Goal: Transaction & Acquisition: Purchase product/service

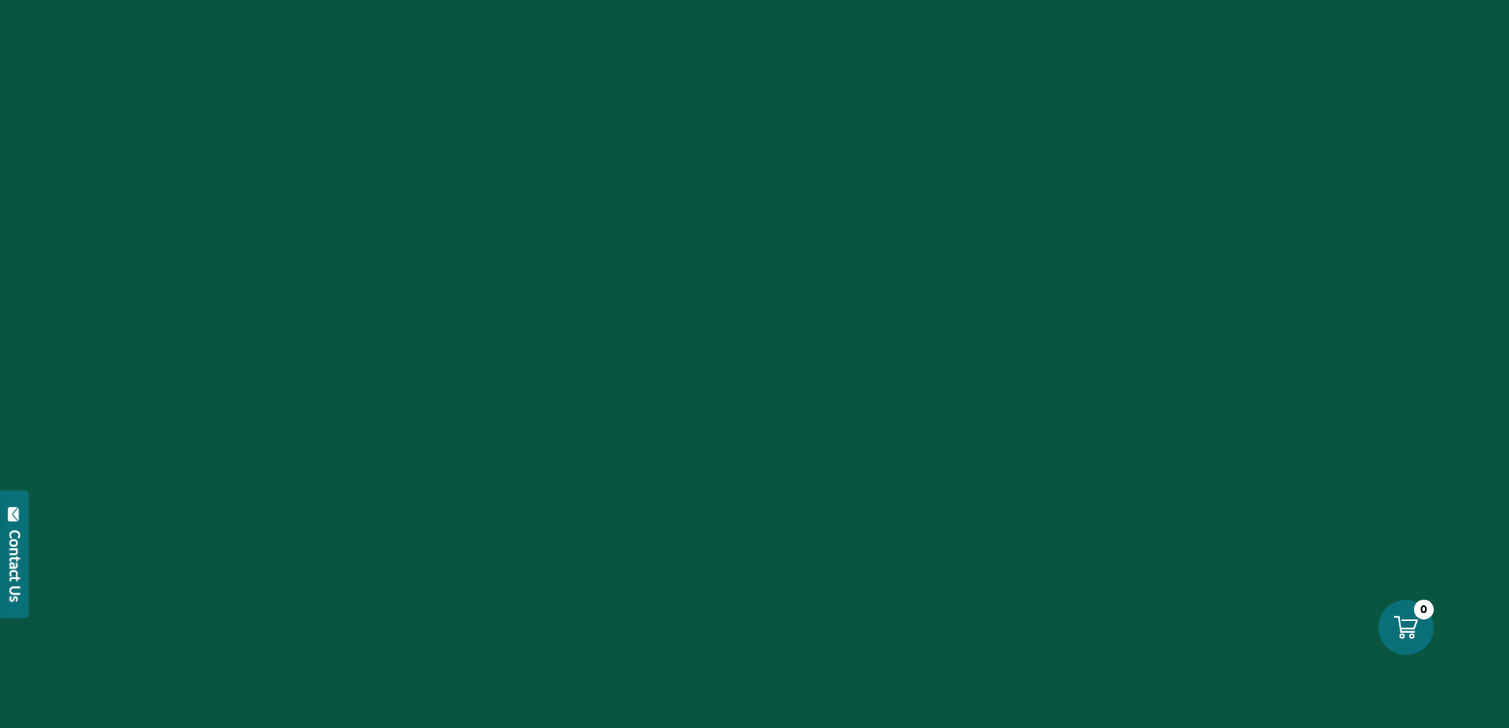
drag, startPoint x: 750, startPoint y: 429, endPoint x: 742, endPoint y: 428, distance: 8.0
click at [746, 428] on div at bounding box center [754, 364] width 1509 height 728
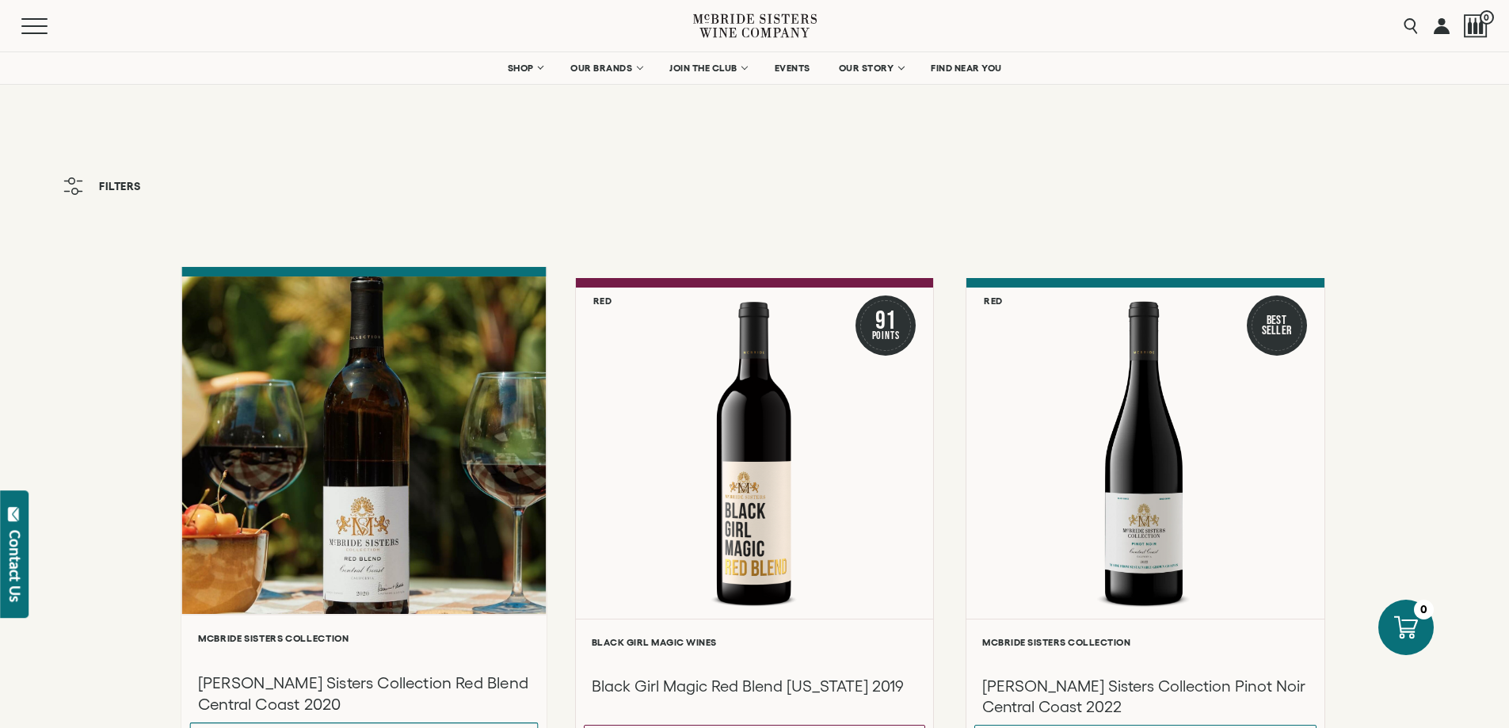
click at [230, 582] on div at bounding box center [363, 446] width 364 height 338
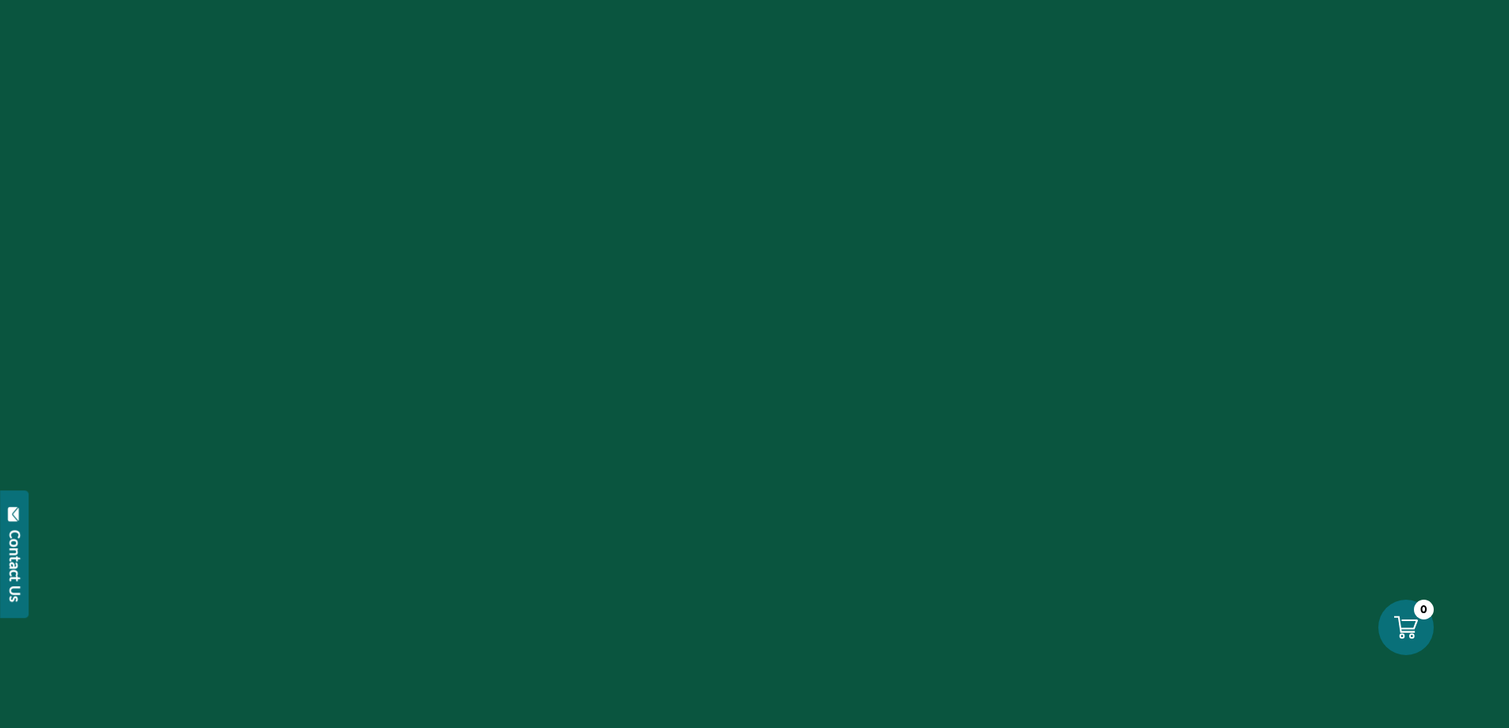
click at [732, 536] on div at bounding box center [754, 364] width 1509 height 728
click at [213, 556] on div at bounding box center [754, 364] width 1509 height 728
click at [212, 557] on div at bounding box center [754, 364] width 1509 height 728
click at [1412, 616] on icon at bounding box center [1406, 627] width 25 height 25
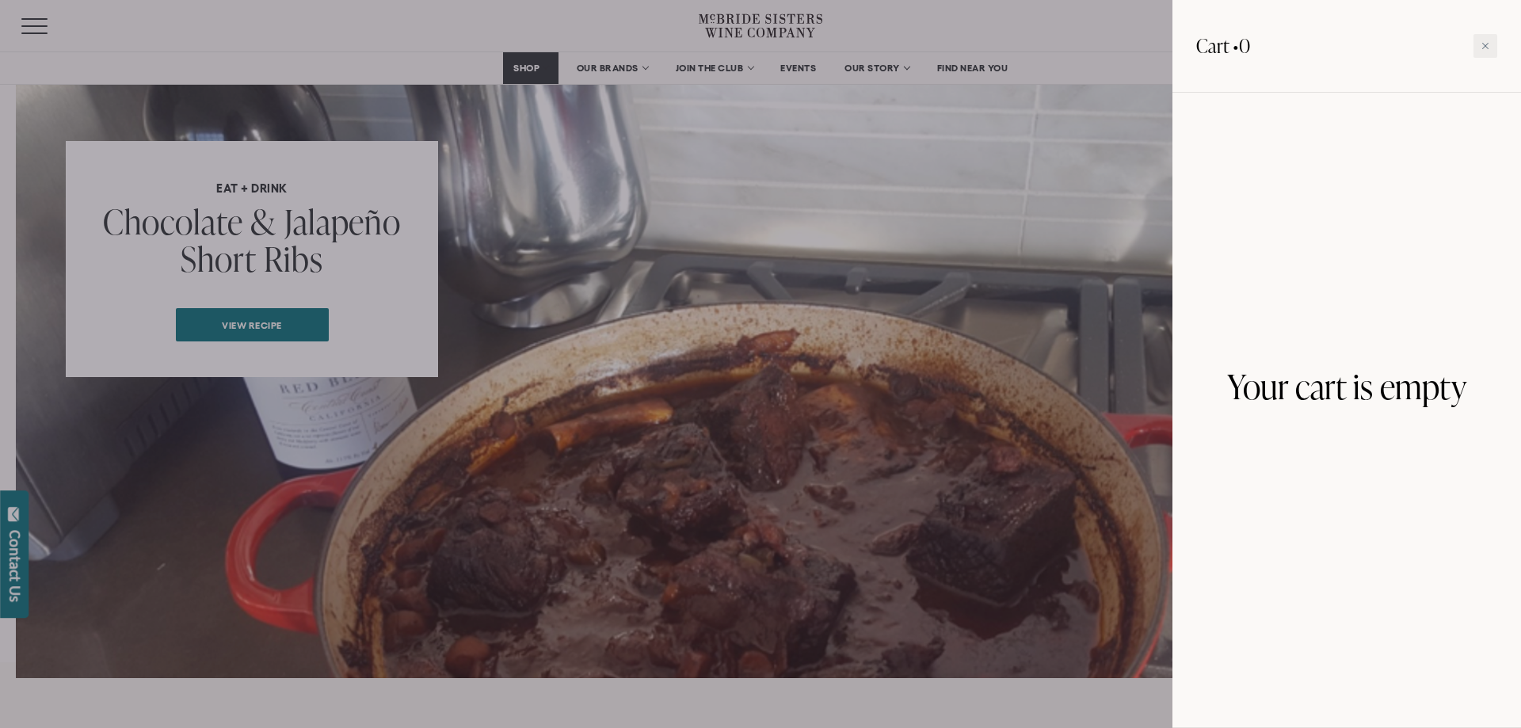
click at [610, 69] on div at bounding box center [760, 364] width 1521 height 728
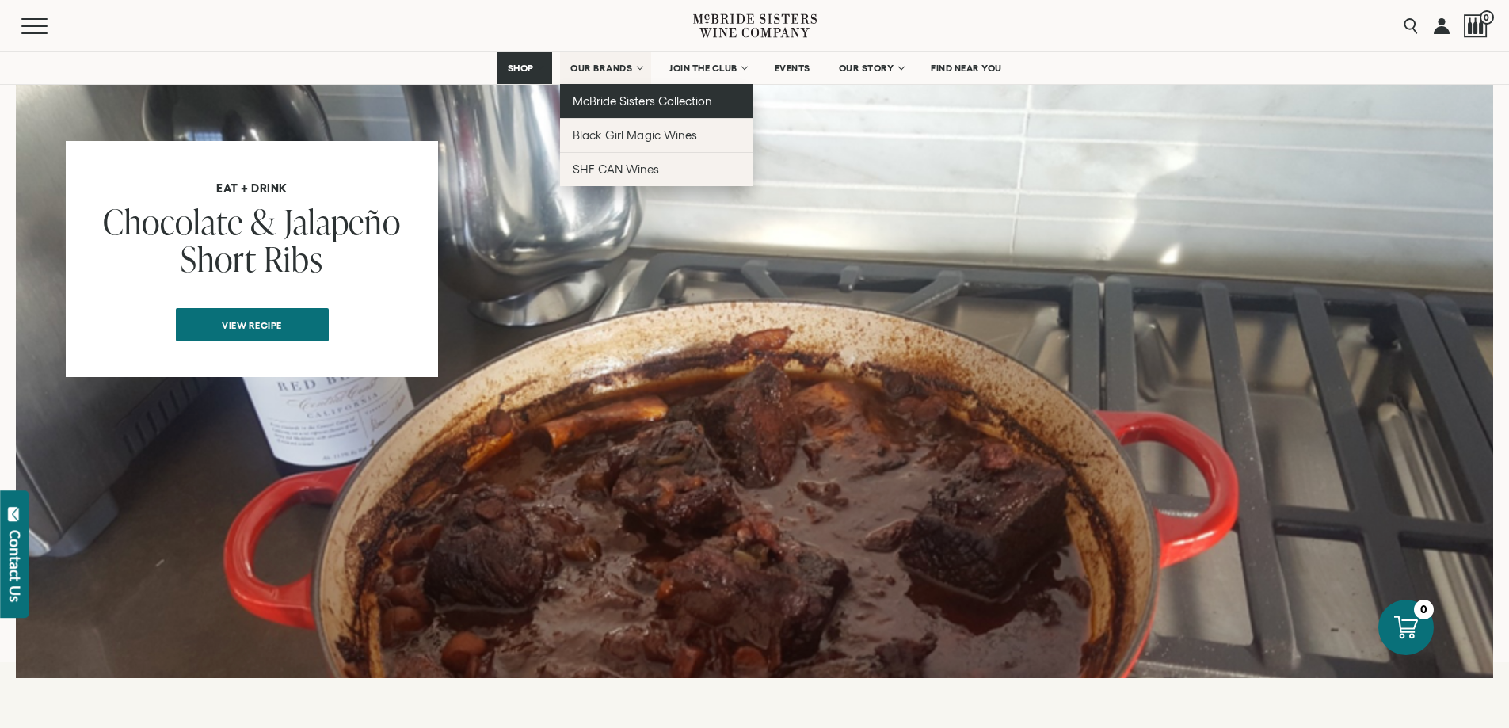
click at [639, 98] on span "McBride Sisters Collection" at bounding box center [642, 100] width 139 height 13
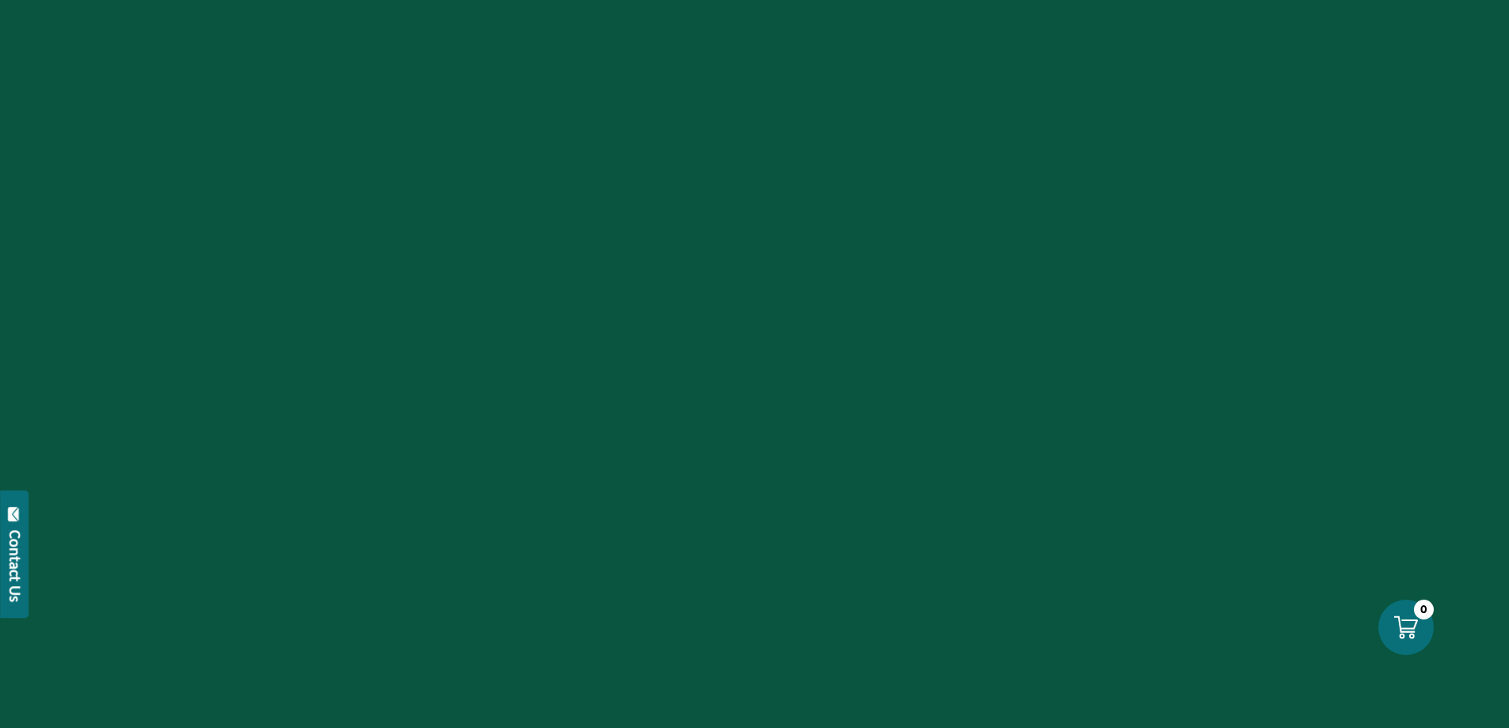
drag, startPoint x: 676, startPoint y: 265, endPoint x: 658, endPoint y: 52, distance: 213.9
click at [662, 246] on div at bounding box center [754, 364] width 1509 height 728
